Goal: Task Accomplishment & Management: Complete application form

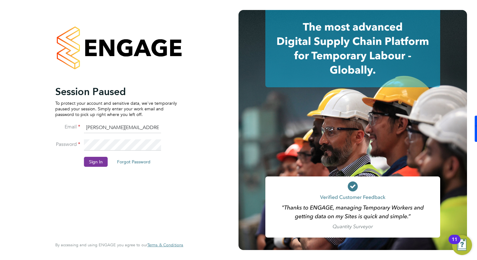
click at [98, 161] on button "Sign In" at bounding box center [96, 162] width 24 height 10
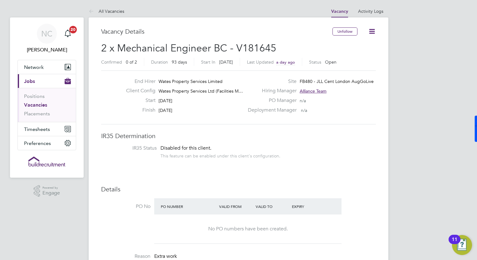
click at [41, 103] on link "Vacancies" at bounding box center [35, 105] width 23 height 6
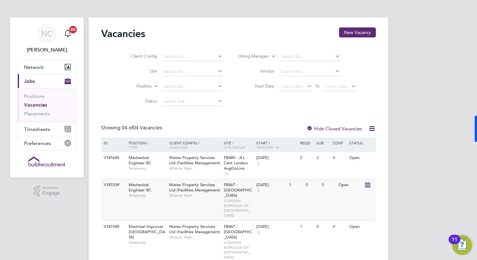
click at [136, 188] on span "Mechanical Engineer BC" at bounding box center [140, 187] width 23 height 11
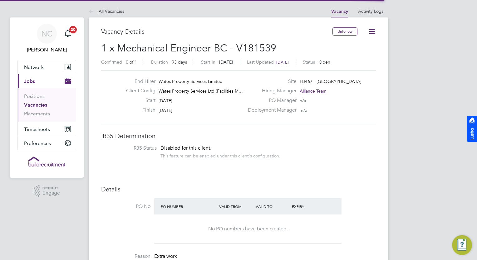
scroll to position [18, 44]
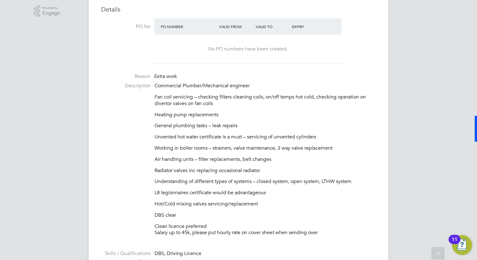
scroll to position [187, 0]
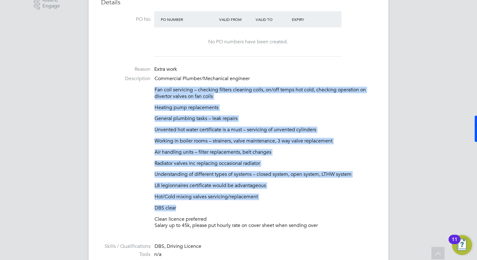
drag, startPoint x: 154, startPoint y: 87, endPoint x: 294, endPoint y: 208, distance: 184.5
click at [294, 208] on div "Commercial Plumber/Mechanical engineer Fan coil servicing – checking filters cl…" at bounding box center [264, 153] width 221 height 154
copy div "Fan coil servicing – checking filters cleaning coils, on/off temps hot cold, ch…"
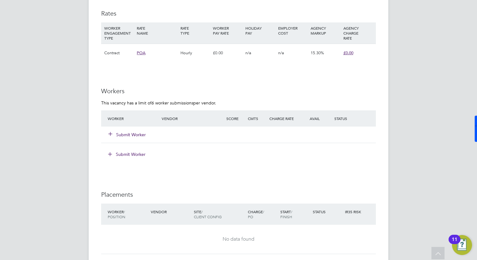
scroll to position [549, 0]
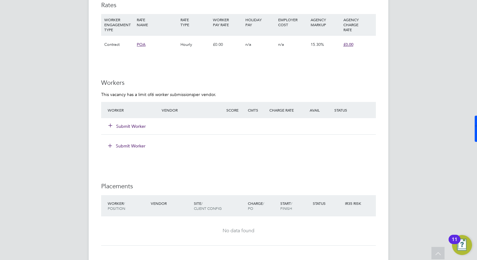
click at [120, 127] on button "Submit Worker" at bounding box center [127, 126] width 37 height 6
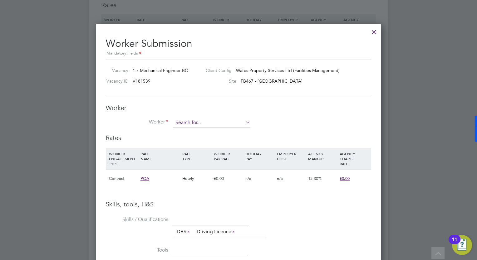
click at [180, 118] on input at bounding box center [211, 122] width 77 height 9
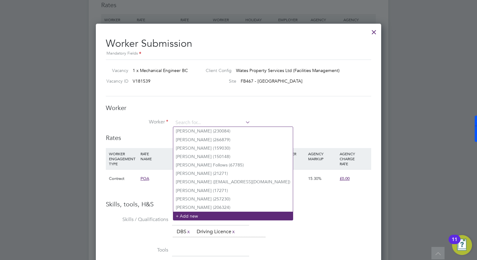
click at [196, 214] on li "+ Add new" at bounding box center [233, 216] width 120 height 8
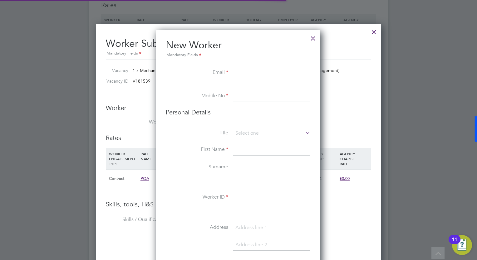
scroll to position [525, 165]
paste input "[EMAIL_ADDRESS][DOMAIN_NAME]"
type input "[EMAIL_ADDRESS][DOMAIN_NAME]"
click at [241, 102] on li "Mobile No" at bounding box center [238, 99] width 144 height 17
click at [240, 99] on input at bounding box center [271, 96] width 77 height 11
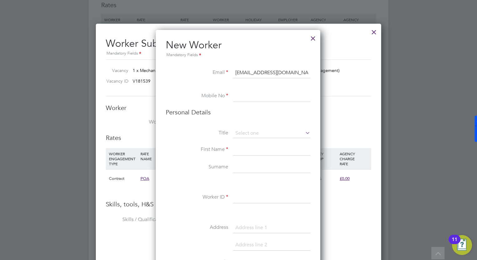
paste input "[PHONE_NUMBER]"
type input "[PHONE_NUMBER]"
click at [213, 131] on label "Title" at bounding box center [197, 133] width 62 height 7
click at [238, 134] on input at bounding box center [271, 133] width 77 height 9
click at [242, 148] on li "Mrs" at bounding box center [271, 150] width 77 height 8
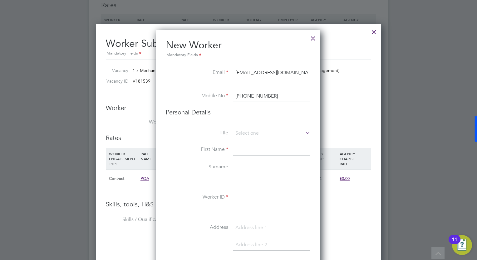
type input "Mrs"
click at [242, 134] on input at bounding box center [271, 133] width 77 height 9
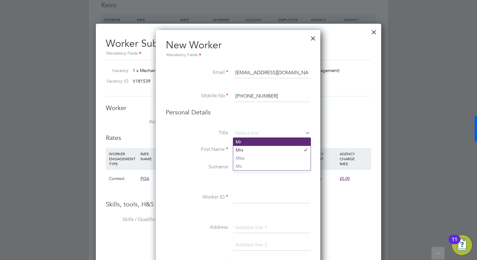
click at [243, 142] on li "Mr" at bounding box center [271, 142] width 77 height 8
type input "Mr"
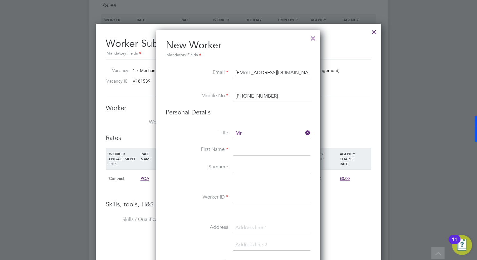
click at [243, 149] on input at bounding box center [271, 149] width 77 height 11
type input "[PERSON_NAME]"
click at [240, 166] on input at bounding box center [271, 167] width 77 height 11
paste input "[PERSON_NAME]"
type input "[PERSON_NAME]"
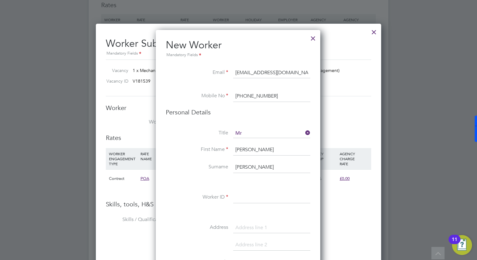
click at [236, 196] on input at bounding box center [271, 197] width 77 height 11
paste input "311623"
type input "311623"
click at [196, 210] on li at bounding box center [238, 213] width 144 height 7
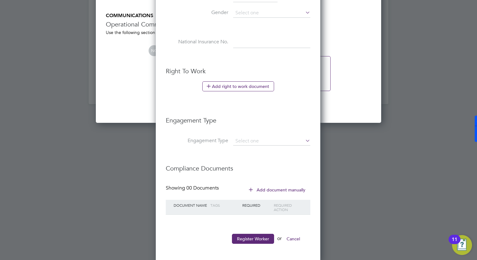
scroll to position [844, 0]
click at [260, 238] on button "Register Worker" at bounding box center [253, 239] width 42 height 10
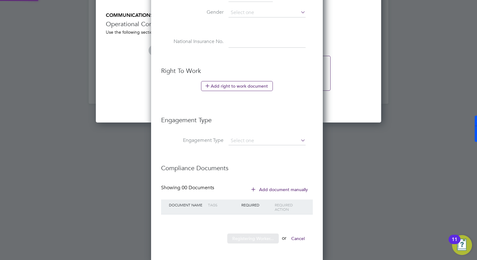
scroll to position [525, 175]
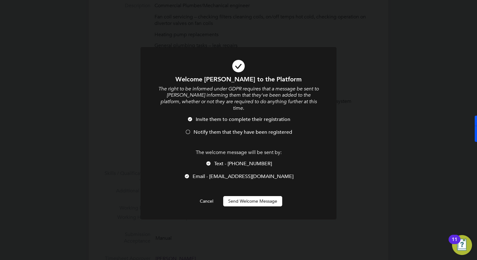
click at [247, 196] on button "Send Welcome Message" at bounding box center [252, 201] width 59 height 10
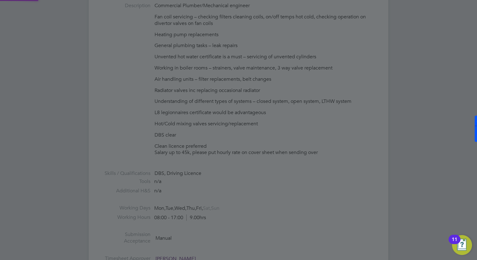
type input "[PERSON_NAME] (311623)"
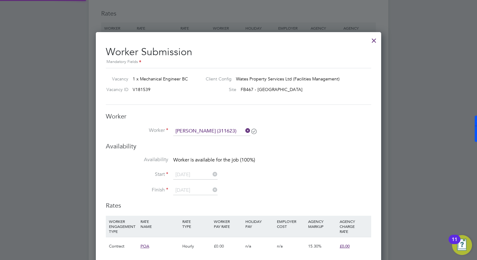
scroll to position [549, 0]
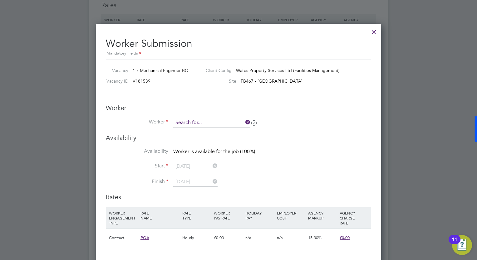
click at [235, 123] on input at bounding box center [211, 122] width 77 height 9
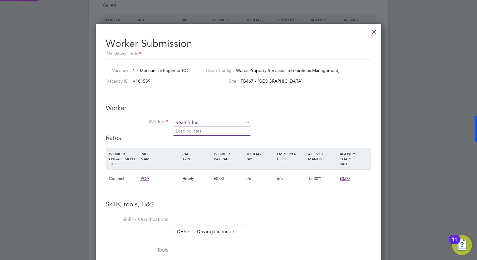
scroll to position [393, 286]
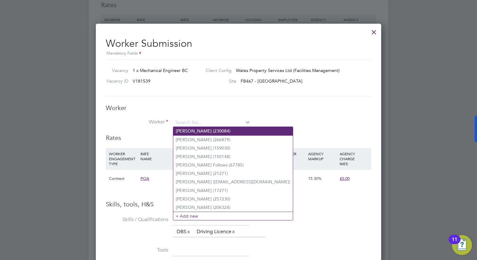
paste input "311623"
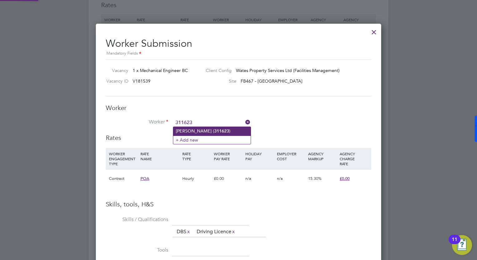
click at [197, 132] on li "[PERSON_NAME] ( 311623 )" at bounding box center [211, 131] width 77 height 8
type input "[PERSON_NAME] (311623)"
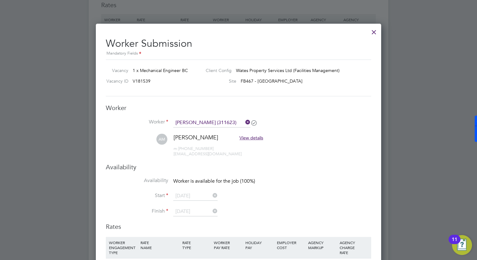
scroll to position [530, 286]
click at [293, 159] on ul "Worker [PERSON_NAME] (311623) AM [PERSON_NAME] View details m: [PHONE_NUMBER] […" at bounding box center [238, 140] width 265 height 45
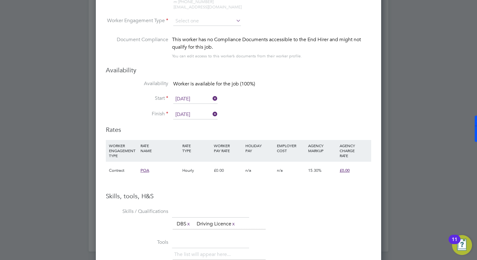
scroll to position [687, 0]
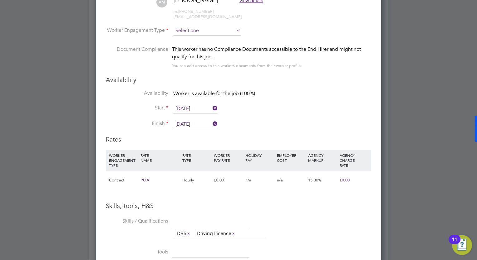
click at [188, 30] on input at bounding box center [207, 30] width 68 height 9
click at [188, 39] on li "Contract" at bounding box center [207, 39] width 68 height 8
type input "Contract"
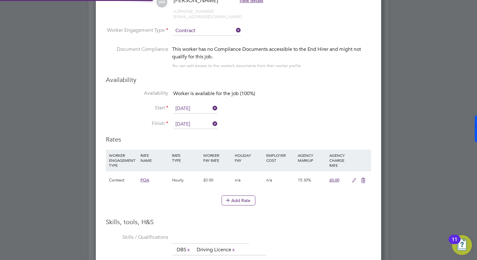
scroll to position [547, 286]
click at [286, 107] on li "Start [DATE]" at bounding box center [238, 112] width 265 height 16
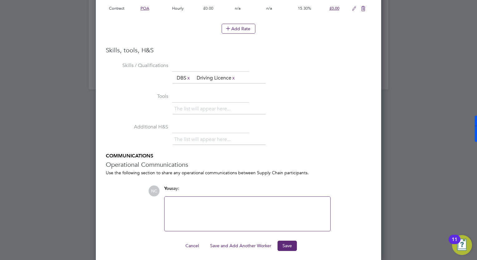
scroll to position [859, 0]
click at [286, 245] on button "Save" at bounding box center [286, 245] width 19 height 10
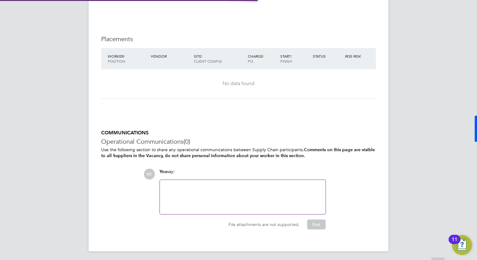
scroll to position [549, 0]
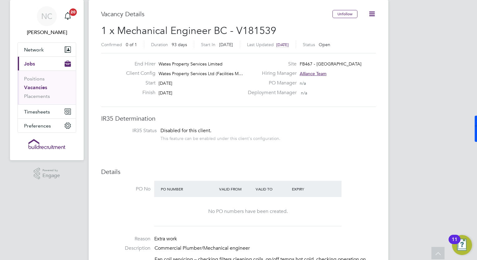
scroll to position [0, 0]
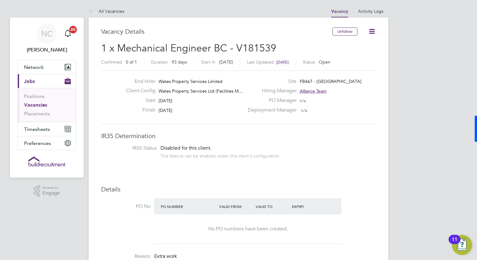
click at [42, 103] on link "Vacancies" at bounding box center [35, 105] width 23 height 6
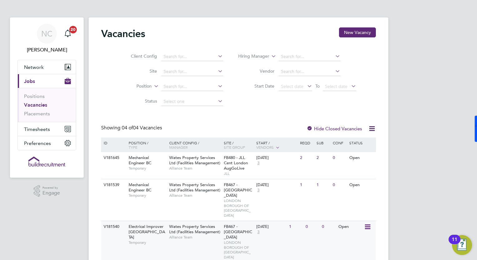
click at [142, 224] on span "Electrical Improver [GEOGRAPHIC_DATA]" at bounding box center [147, 232] width 37 height 16
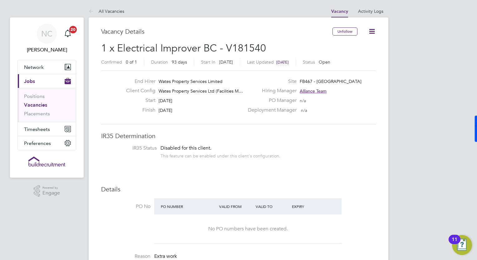
click at [363, 152] on li "IR35 Status Disabled for this client. This feature can be enabled under this cl…" at bounding box center [238, 152] width 262 height 15
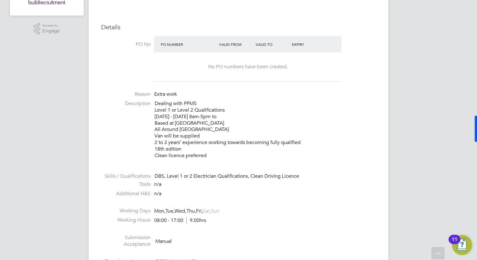
scroll to position [175, 0]
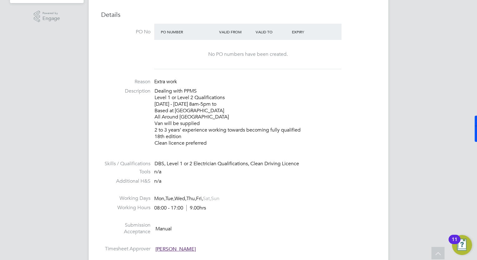
drag, startPoint x: 124, startPoint y: 89, endPoint x: 196, endPoint y: 111, distance: 75.3
click at [196, 111] on li "Description Dealing with PPMS Level 1 or Level 2 Qualifications Monday - Friday…" at bounding box center [238, 120] width 275 height 65
click at [208, 140] on p "Dealing with PPMS Level 1 or Level 2 Qualifications Monday - Friday 8am-5pm to …" at bounding box center [264, 117] width 221 height 58
drag, startPoint x: 208, startPoint y: 142, endPoint x: 134, endPoint y: 90, distance: 89.9
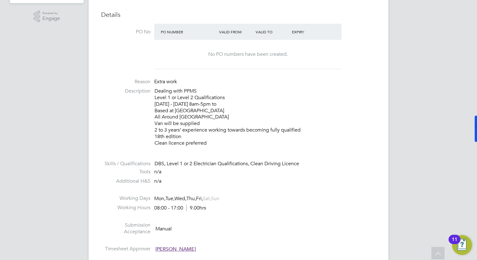
click at [134, 90] on li "Description Dealing with PPMS Level 1 or Level 2 Qualifications Monday - Friday…" at bounding box center [238, 120] width 275 height 65
copy p "Dealing with PPMS Level 1 or Level 2 Qualifications Monday - Friday 8am-5pm to …"
